Goal: Transaction & Acquisition: Purchase product/service

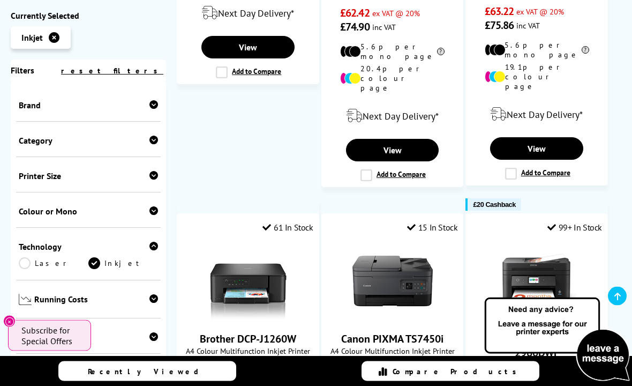
scroll to position [1477, 0]
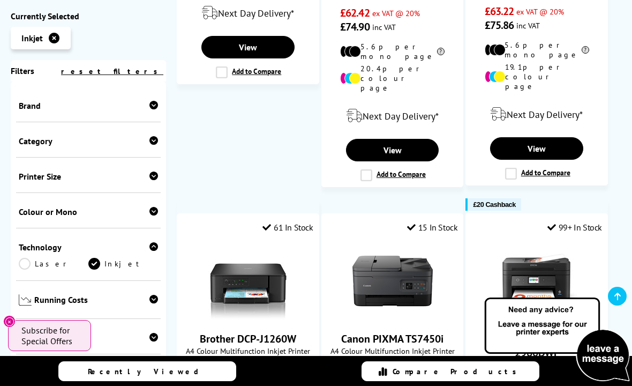
click at [148, 109] on span "Brand" at bounding box center [88, 105] width 139 height 11
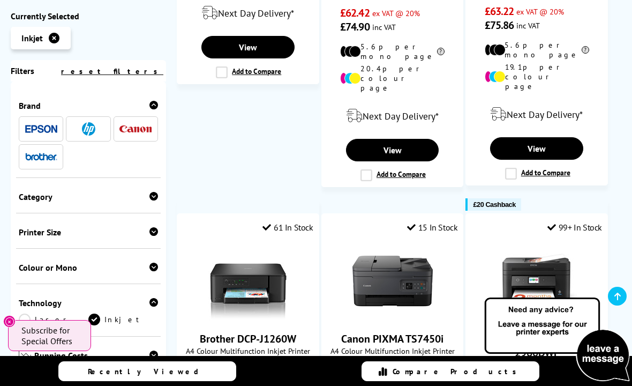
click at [140, 132] on img at bounding box center [136, 128] width 32 height 7
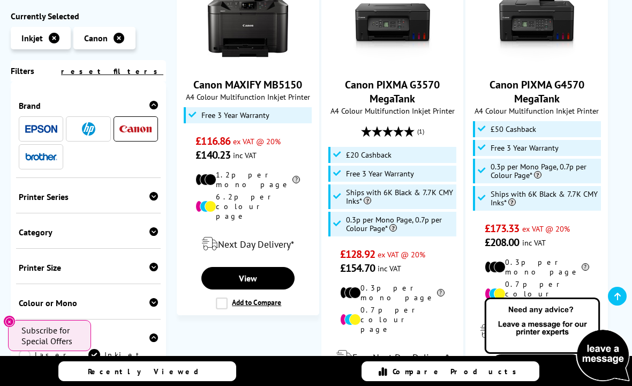
click at [42, 125] on img at bounding box center [41, 129] width 32 height 8
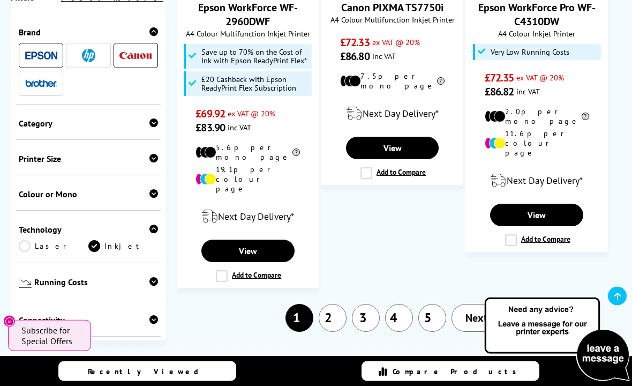
scroll to position [1660, 0]
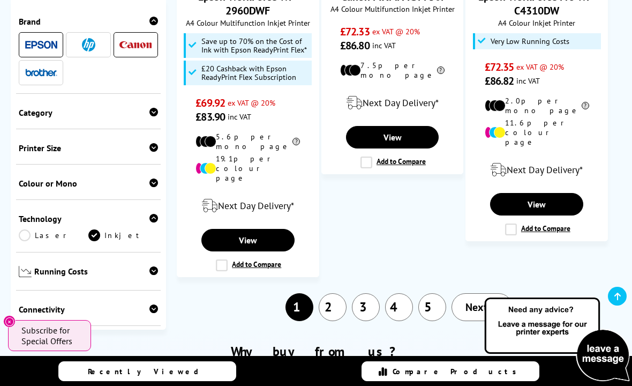
click at [483, 293] on link "Next" at bounding box center [482, 307] width 61 height 28
